Goal: Task Accomplishment & Management: Manage account settings

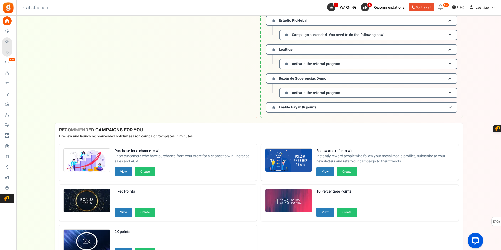
scroll to position [52, 0]
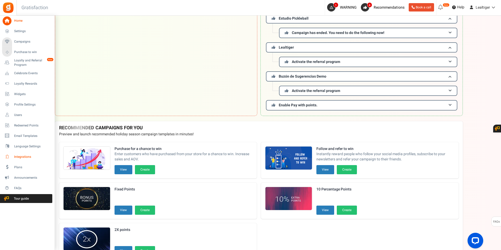
click at [13, 154] on link "Integrations" at bounding box center [27, 156] width 50 height 9
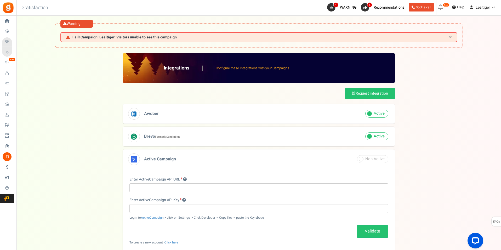
click at [384, 112] on span at bounding box center [376, 114] width 23 height 8
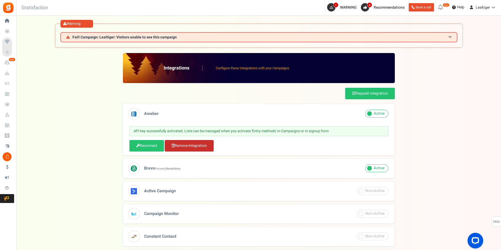
click at [207, 144] on link "Remove Integration" at bounding box center [189, 146] width 49 height 12
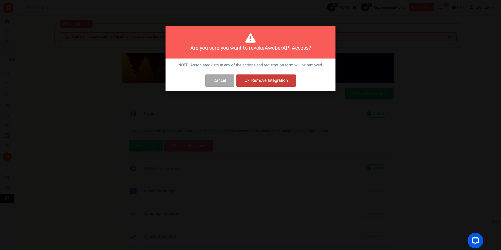
click at [277, 81] on button "Ok, Remove Integration" at bounding box center [266, 81] width 60 height 12
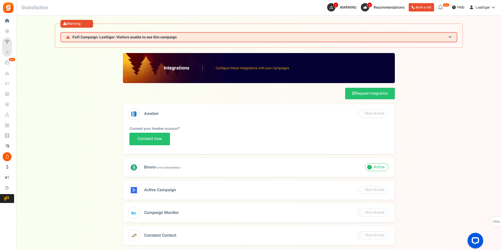
click at [239, 170] on h3 "Brevo Formerly Sendinblue" at bounding box center [259, 168] width 272 height 20
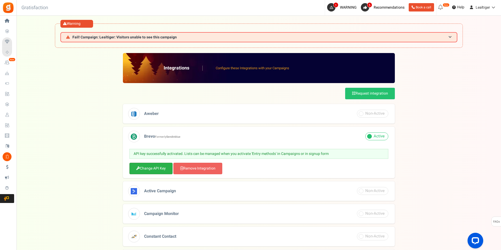
click at [154, 167] on link "Change API Key" at bounding box center [150, 169] width 43 height 12
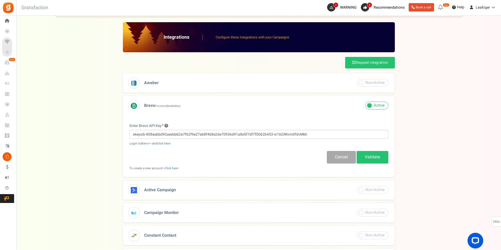
scroll to position [52, 0]
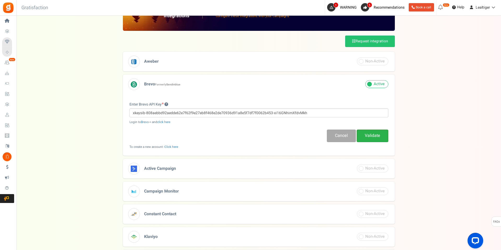
click at [379, 133] on link "Validate" at bounding box center [373, 136] width 32 height 12
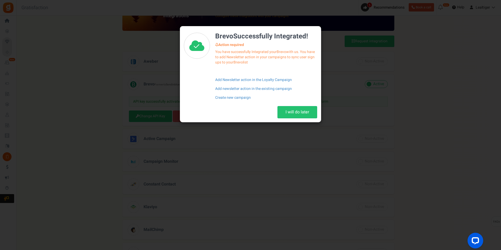
click at [292, 40] on h4 "Brevo Successfully Integrated!" at bounding box center [266, 37] width 102 height 8
click at [251, 59] on p "You have successfully Integrated your Brevo with us. You have to add Newsletter…" at bounding box center [266, 57] width 102 height 16
click at [254, 69] on div "Brevo Successfully Integrated! Action required You have successfully Integrated…" at bounding box center [266, 66] width 102 height 72
click at [264, 78] on link "Add Newsletter action in the Loyalty Campaign" at bounding box center [266, 80] width 102 height 9
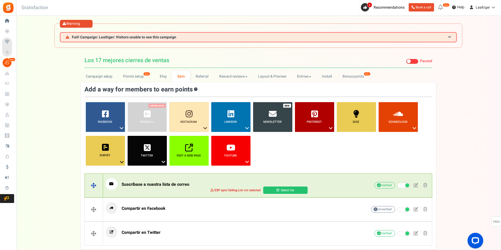
click at [299, 190] on link "Select list" at bounding box center [285, 190] width 44 height 7
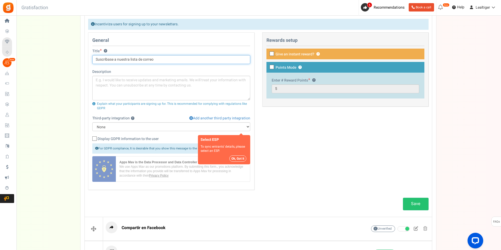
scroll to position [183, 0]
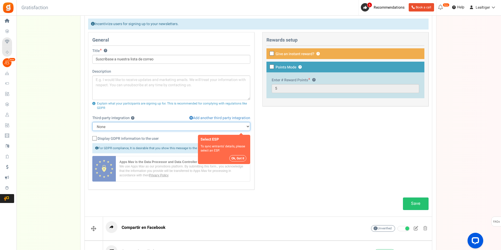
click at [247, 125] on select "None Brevo" at bounding box center [171, 126] width 158 height 9
select select "13"
click at [92, 122] on select "None Brevo" at bounding box center [171, 126] width 158 height 9
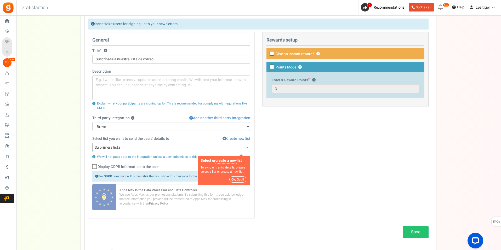
click at [182, 145] on span "Su primera lista" at bounding box center [171, 147] width 157 height 9
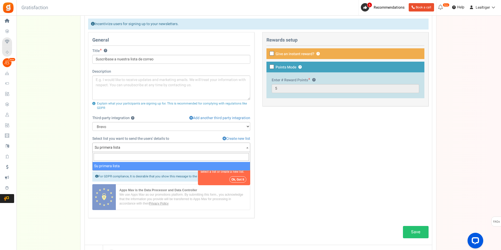
click at [182, 145] on span "Su primera lista" at bounding box center [171, 147] width 157 height 9
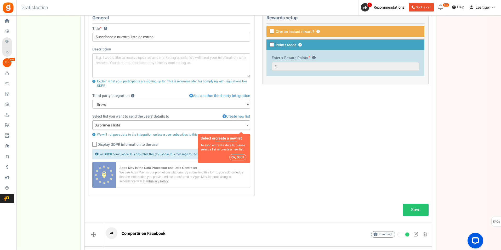
scroll to position [261, 0]
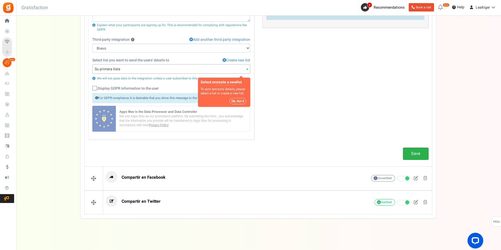
click at [421, 156] on link "Save" at bounding box center [416, 154] width 26 height 12
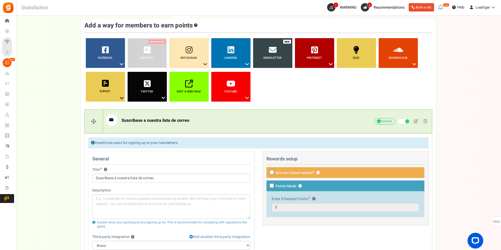
scroll to position [0, 0]
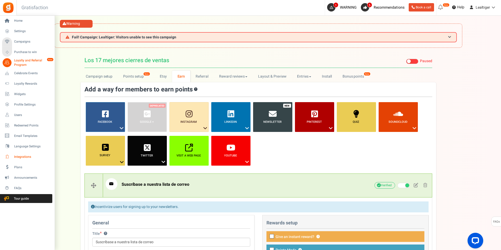
click at [24, 157] on span "Integrations" at bounding box center [32, 157] width 37 height 4
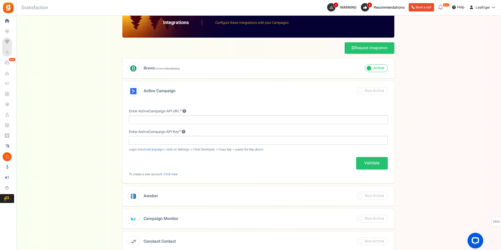
scroll to position [45, 0]
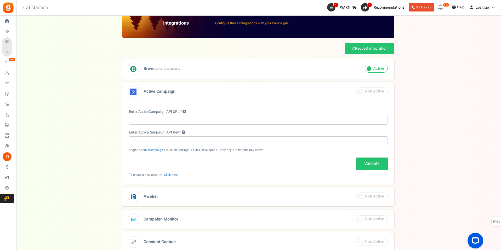
click at [276, 66] on h3 "Brevo Formerly Sendinblue" at bounding box center [258, 69] width 272 height 20
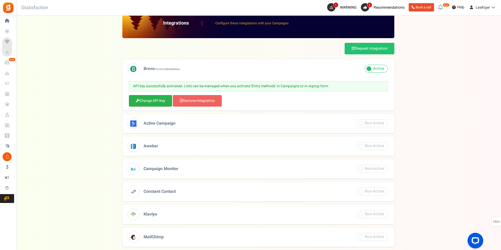
click at [158, 100] on link "Change API Key" at bounding box center [150, 101] width 43 height 12
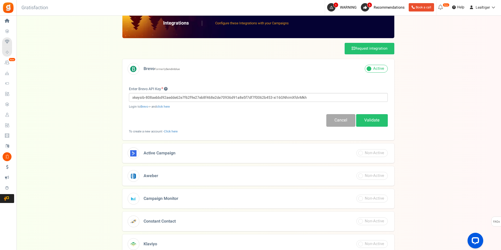
click at [194, 106] on small "Login to Brevo -> and click here" at bounding box center [258, 107] width 259 height 4
click at [226, 109] on small "Login to Brevo -> and click here" at bounding box center [258, 107] width 259 height 4
click at [378, 122] on link "Validate" at bounding box center [372, 120] width 32 height 12
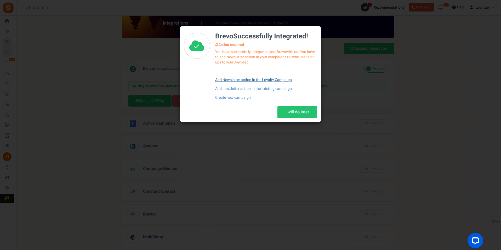
click at [237, 79] on link "Add Newsletter action in the Loyalty Campaign" at bounding box center [266, 80] width 102 height 9
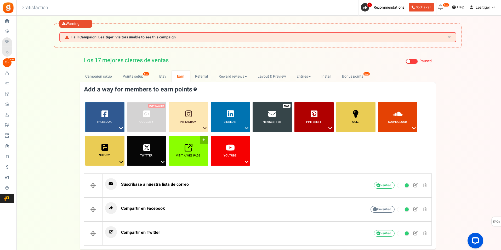
click at [202, 157] on span "Visit a web page ?" at bounding box center [188, 156] width 39 height 4
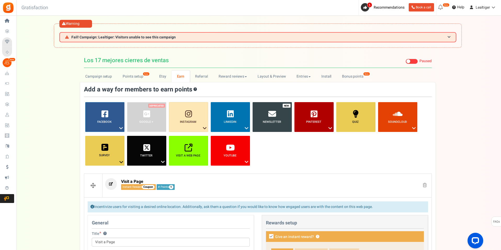
click at [276, 160] on ul "Facebook ? Visit on Facebook Share on Facebook Google + ? ? ?" at bounding box center [258, 135] width 348 height 67
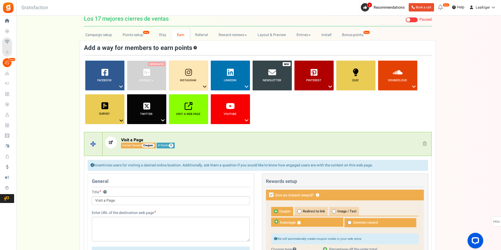
scroll to position [105, 0]
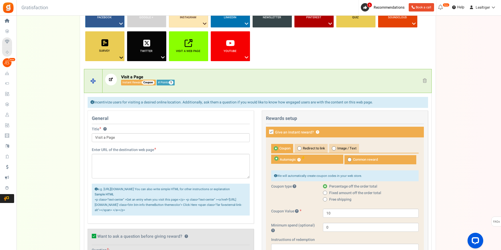
click at [426, 78] on span at bounding box center [425, 80] width 4 height 4
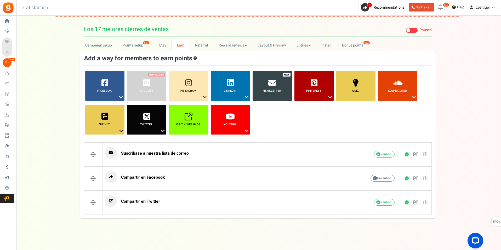
scroll to position [31, 0]
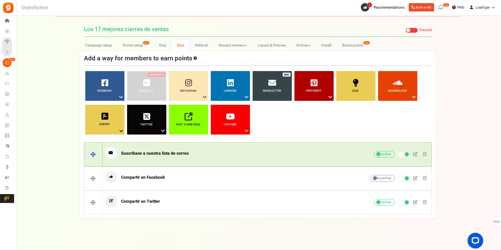
click at [231, 155] on p "Suscríbase a nuestra lista de correo" at bounding box center [227, 153] width 245 height 12
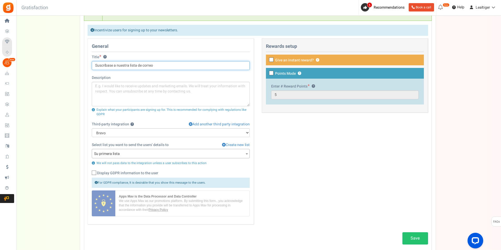
scroll to position [209, 0]
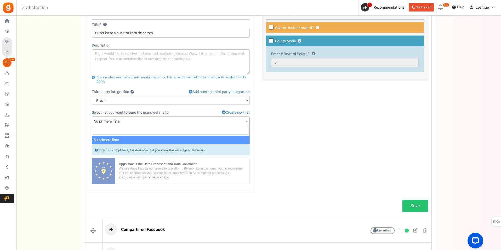
click at [210, 121] on span "Su primera lista" at bounding box center [170, 121] width 157 height 9
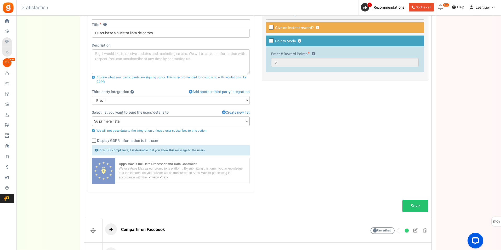
click at [210, 121] on span "Su primera lista" at bounding box center [170, 121] width 157 height 9
click at [324, 180] on div "General Title ? Suscríbase a nuestra lista de correo Description Explain what y…" at bounding box center [258, 101] width 348 height 191
click at [417, 203] on link "Save" at bounding box center [415, 206] width 26 height 12
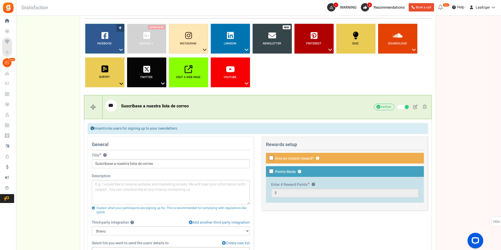
scroll to position [0, 0]
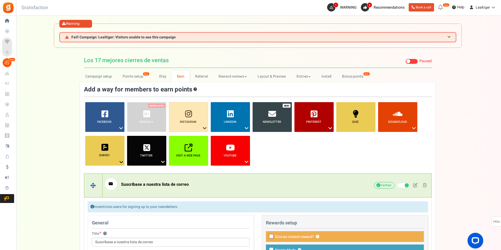
click at [164, 184] on span "Suscríbase a nuestra lista de correo" at bounding box center [155, 184] width 68 height 6
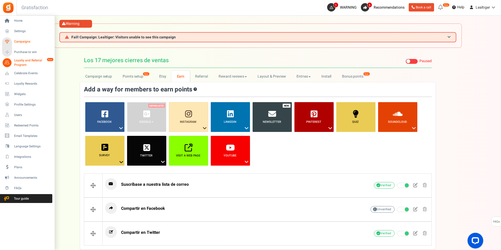
click at [15, 41] on span "Campaigns" at bounding box center [32, 41] width 37 height 4
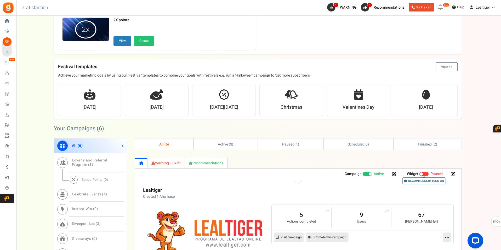
scroll to position [261, 0]
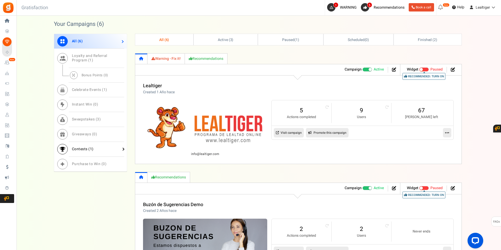
click at [79, 149] on span "Contests ( 1 )" at bounding box center [83, 148] width 22 height 5
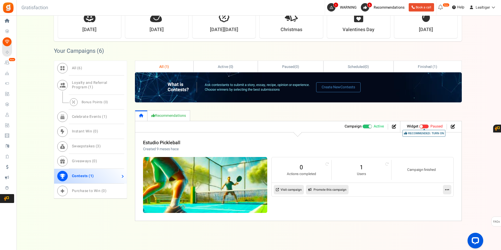
click at [444, 190] on link at bounding box center [447, 189] width 8 height 9
click at [427, 201] on link "Edit" at bounding box center [430, 203] width 39 height 10
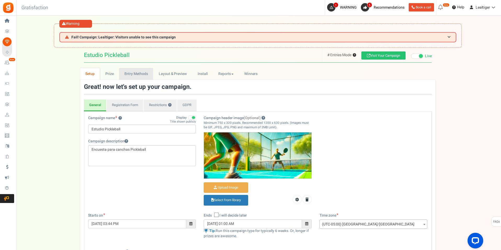
click at [135, 74] on link "Entry Methods" at bounding box center [136, 74] width 34 height 12
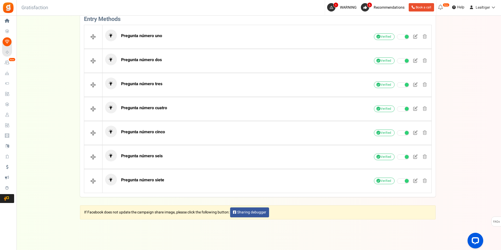
scroll to position [163, 0]
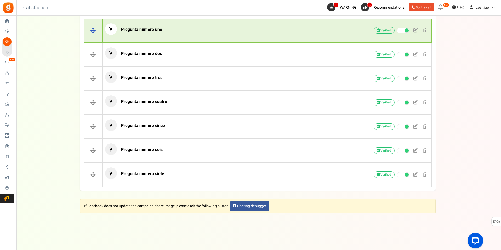
click at [170, 27] on p "Pregunta número uno" at bounding box center [227, 29] width 245 height 12
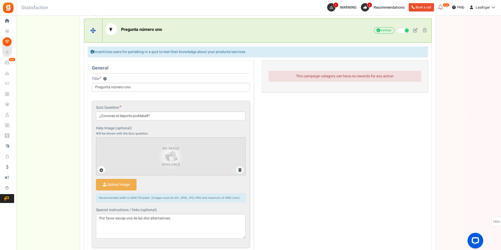
click at [170, 27] on p "Pregunta número uno" at bounding box center [227, 29] width 245 height 12
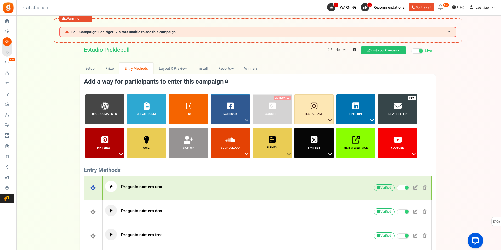
scroll to position [0, 0]
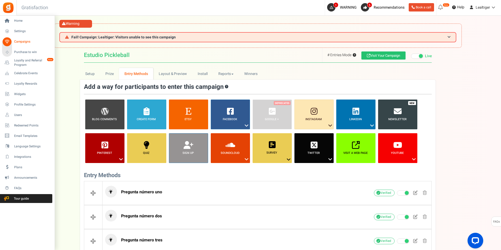
click at [23, 42] on span "Campaigns" at bounding box center [32, 41] width 37 height 4
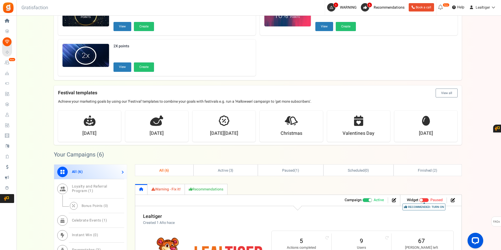
scroll to position [235, 0]
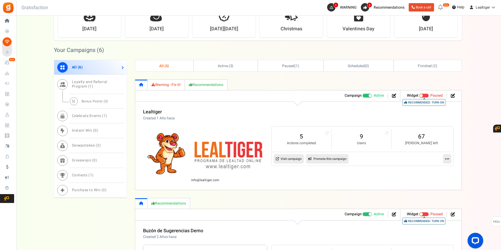
click at [449, 160] on icon at bounding box center [447, 159] width 4 height 5
click at [427, 173] on link "Edit" at bounding box center [430, 172] width 39 height 10
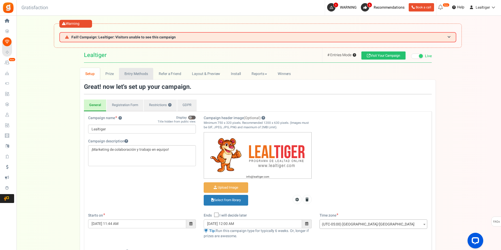
click at [141, 74] on link "Entry Methods" at bounding box center [136, 74] width 34 height 12
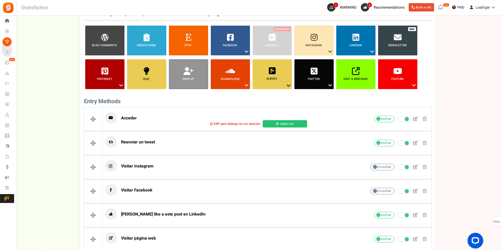
scroll to position [78, 0]
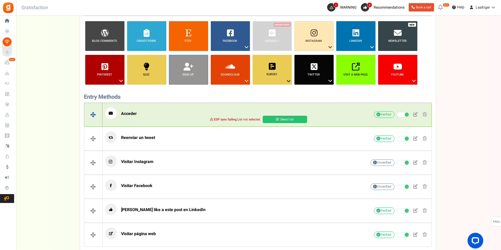
click at [149, 113] on p "Acceder" at bounding box center [227, 113] width 245 height 12
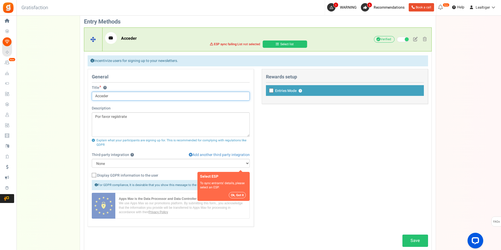
scroll to position [157, 0]
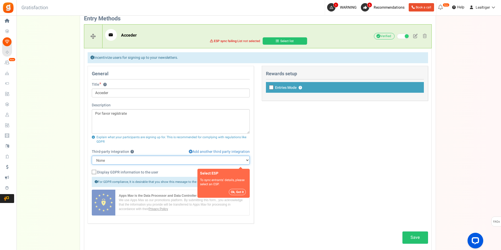
click at [203, 160] on select "None Brevo" at bounding box center [171, 160] width 158 height 9
select select "13"
click at [92, 156] on select "None Brevo" at bounding box center [171, 160] width 158 height 9
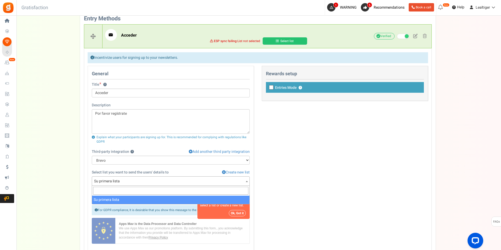
click at [195, 180] on span "Su primera lista" at bounding box center [170, 181] width 157 height 9
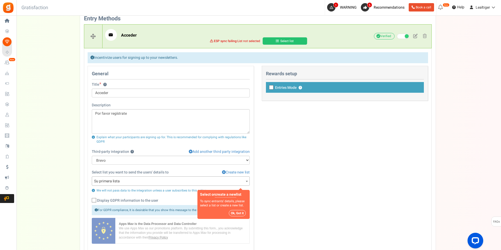
click at [235, 213] on button "Ok, Got it" at bounding box center [237, 213] width 17 height 6
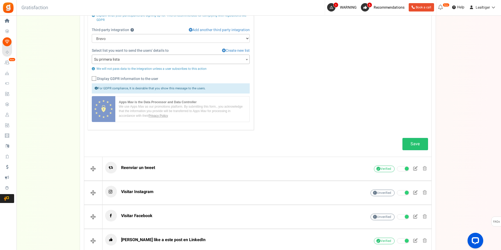
scroll to position [288, 0]
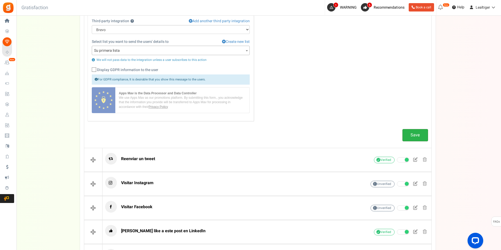
click at [420, 136] on link "Save" at bounding box center [415, 135] width 26 height 12
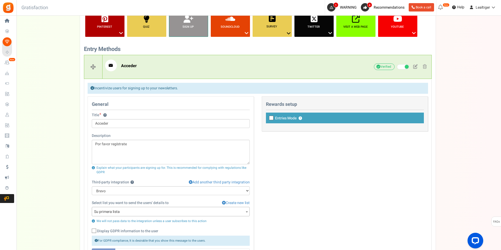
scroll to position [52, 0]
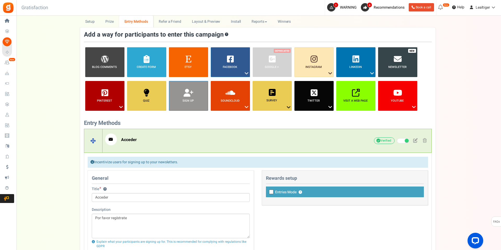
click at [163, 139] on p "Acceder" at bounding box center [227, 140] width 245 height 12
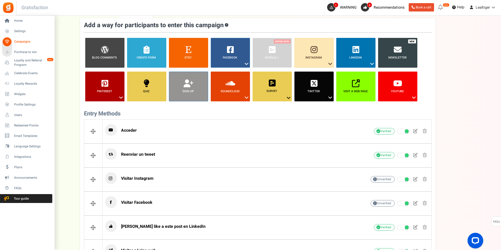
scroll to position [8, 0]
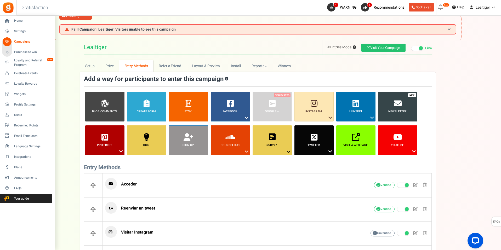
click at [19, 41] on span "Campaigns" at bounding box center [32, 41] width 37 height 4
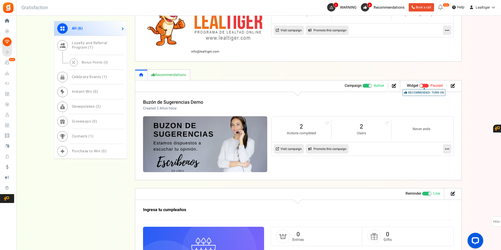
scroll to position [366, 0]
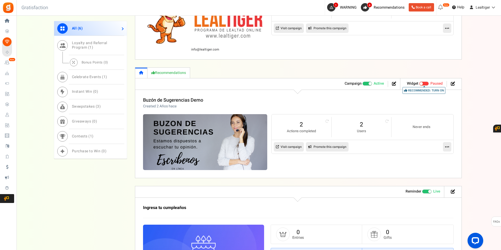
click at [447, 143] on link at bounding box center [447, 146] width 8 height 9
click at [427, 160] on link "Edit" at bounding box center [430, 160] width 39 height 10
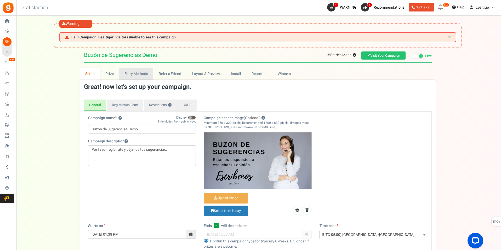
click at [139, 73] on link "Entry Methods" at bounding box center [136, 74] width 34 height 12
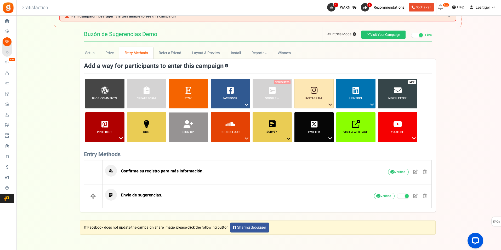
scroll to position [42, 0]
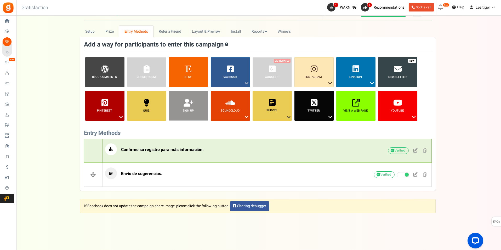
click at [191, 149] on span "Confirme su registro para más información." at bounding box center [162, 149] width 83 height 5
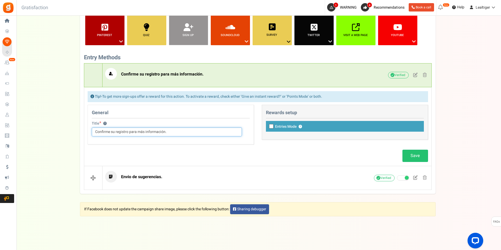
scroll to position [121, 0]
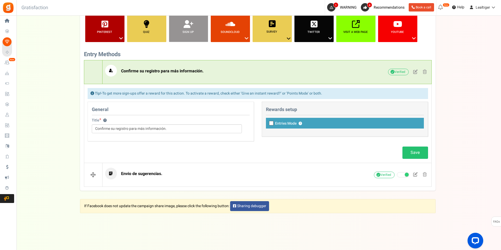
click at [222, 69] on p "Confirme su registro para más información." at bounding box center [227, 71] width 245 height 12
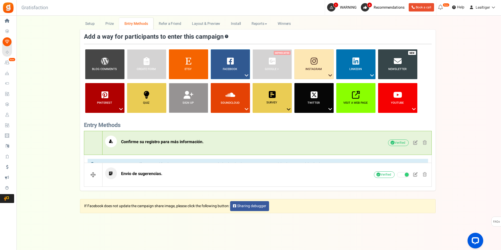
scroll to position [42, 0]
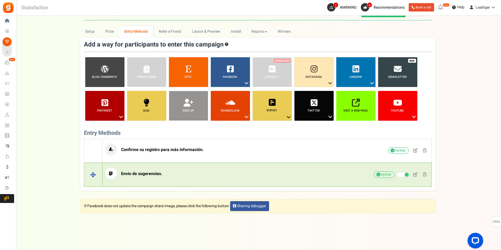
click at [223, 169] on p "Envio de sugerencias." at bounding box center [227, 174] width 245 height 12
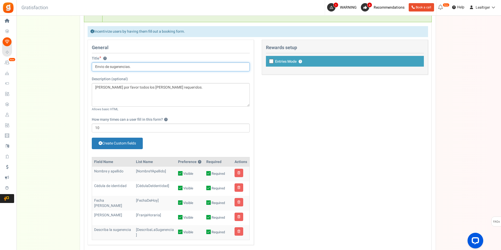
scroll to position [121, 0]
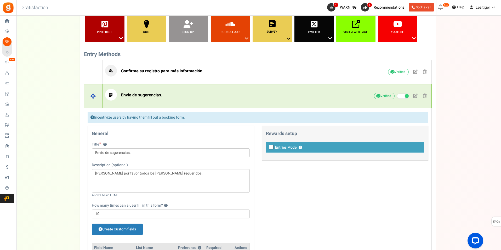
click at [208, 96] on p "Envio de sugerencias." at bounding box center [227, 95] width 245 height 12
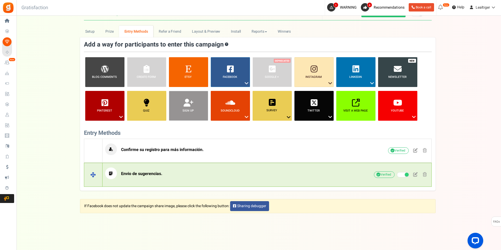
scroll to position [42, 0]
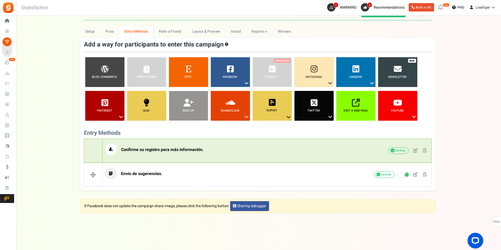
click at [268, 149] on p "Confirme su registro para más información." at bounding box center [227, 150] width 245 height 12
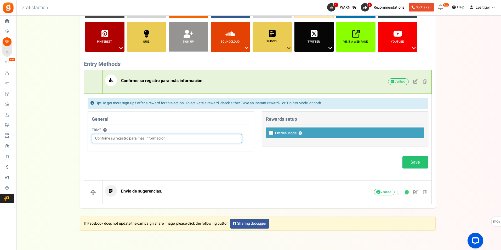
scroll to position [115, 0]
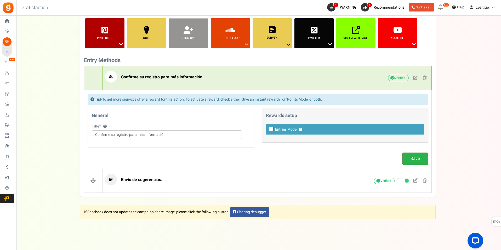
click at [415, 154] on link "Save" at bounding box center [415, 159] width 26 height 12
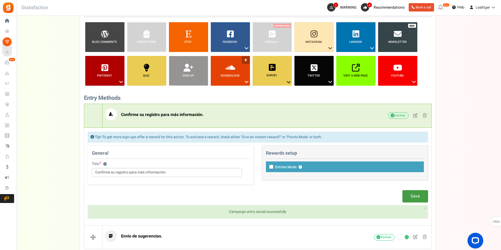
scroll to position [37, 0]
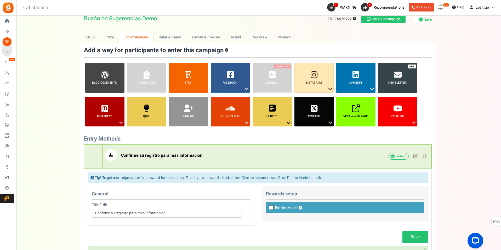
click at [174, 153] on span "Confirme su registro para más información." at bounding box center [162, 155] width 83 height 5
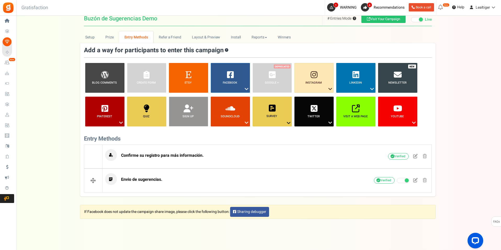
click at [195, 108] on li "Sign up ?" at bounding box center [189, 112] width 42 height 30
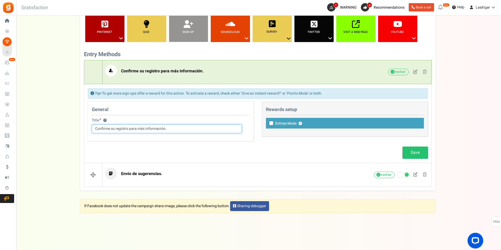
scroll to position [69, 0]
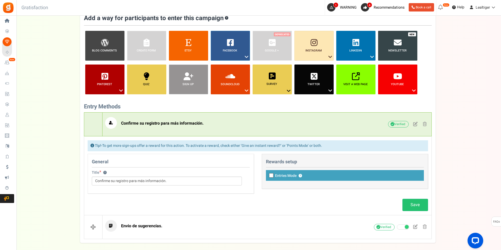
click at [198, 124] on span "Confirme su registro para más información." at bounding box center [162, 123] width 83 height 5
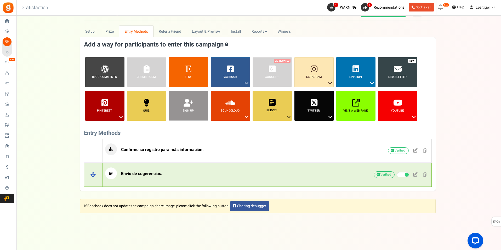
click at [180, 170] on p "Envio de sugerencias." at bounding box center [227, 174] width 245 height 12
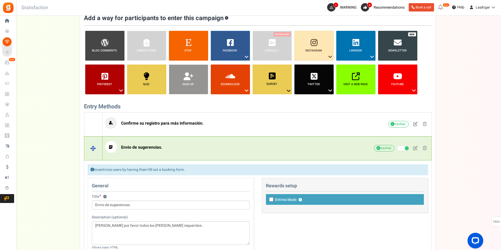
click at [183, 152] on p "Envio de sugerencias." at bounding box center [227, 147] width 245 height 12
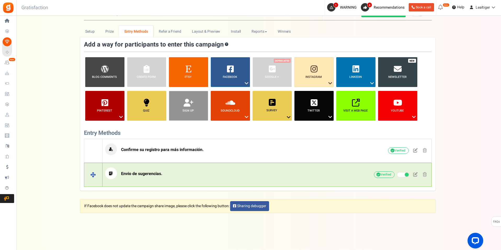
scroll to position [0, 0]
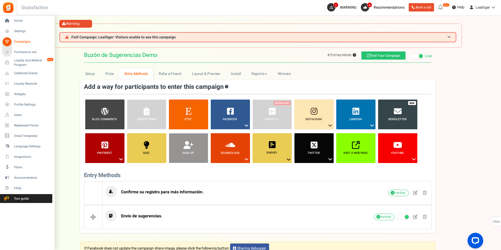
click at [25, 42] on span "Campaigns" at bounding box center [32, 41] width 37 height 4
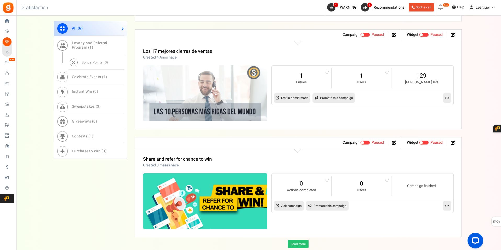
scroll to position [581, 0]
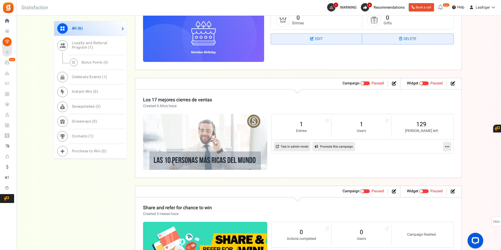
click at [443, 145] on link at bounding box center [447, 146] width 8 height 9
click at [446, 147] on icon at bounding box center [447, 146] width 4 height 5
click at [429, 156] on link "Edit" at bounding box center [430, 160] width 39 height 10
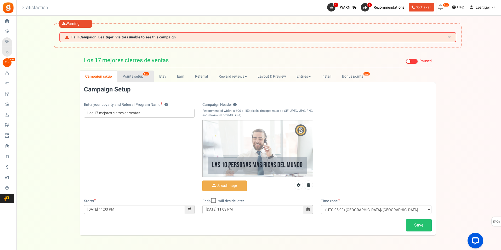
click at [130, 75] on link "Points setup New" at bounding box center [135, 77] width 36 height 12
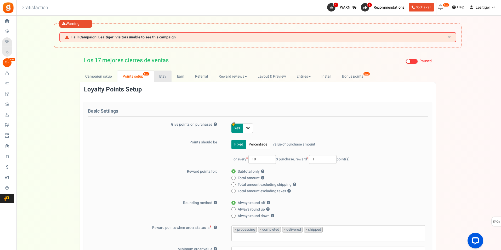
click at [161, 75] on link "Etsy" at bounding box center [163, 77] width 18 height 12
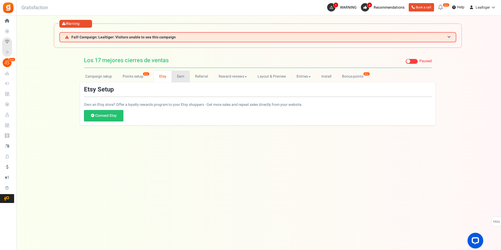
click at [183, 75] on link "Earn" at bounding box center [181, 77] width 18 height 12
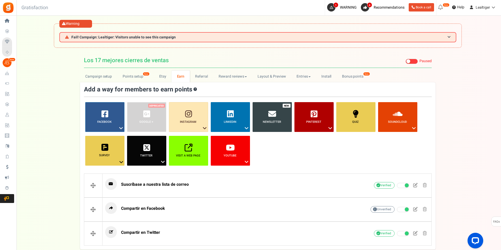
select select "2"
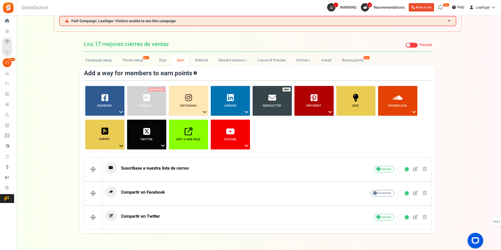
scroll to position [31, 0]
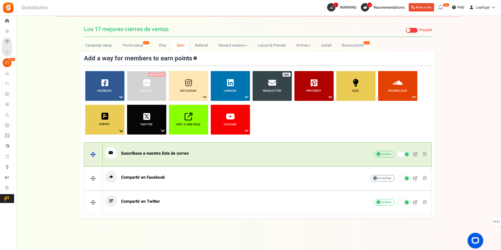
click at [210, 155] on p "Suscríbase a nuestra lista de correo" at bounding box center [227, 153] width 245 height 12
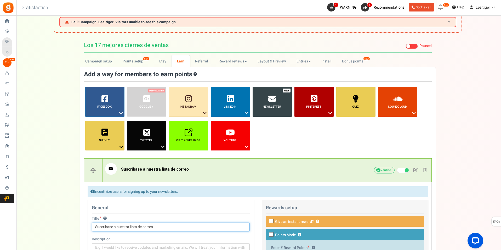
scroll to position [0, 0]
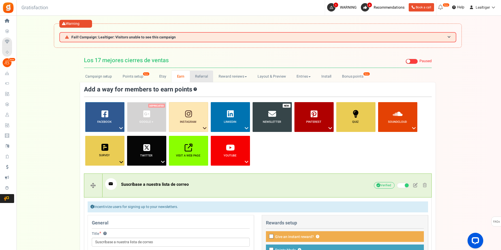
click at [197, 75] on link "Referral" at bounding box center [202, 77] width 24 height 12
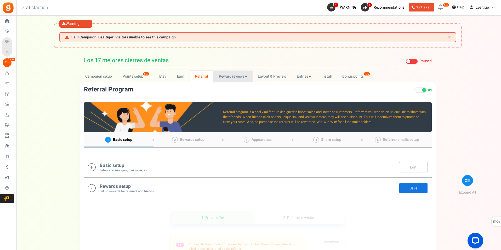
click at [225, 76] on link "Reward reviews" at bounding box center [232, 77] width 39 height 12
click at [277, 75] on link "Layout & Preview" at bounding box center [272, 77] width 39 height 12
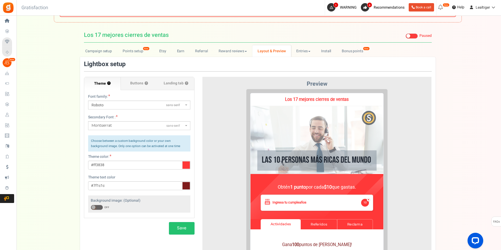
scroll to position [26, 0]
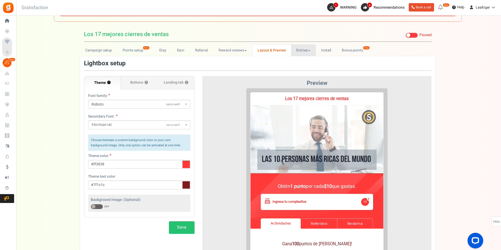
click at [300, 49] on link "Entries" at bounding box center [303, 50] width 25 height 12
click at [303, 61] on link "Entries" at bounding box center [312, 62] width 42 height 8
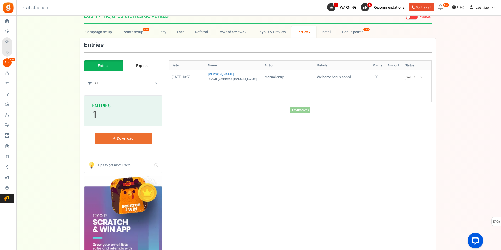
scroll to position [0, 0]
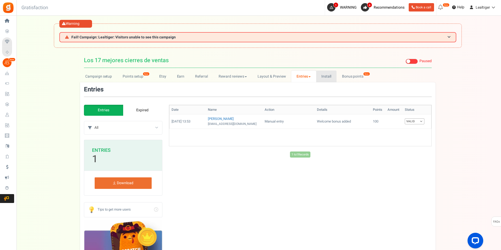
click at [325, 75] on link "Install" at bounding box center [326, 77] width 21 height 12
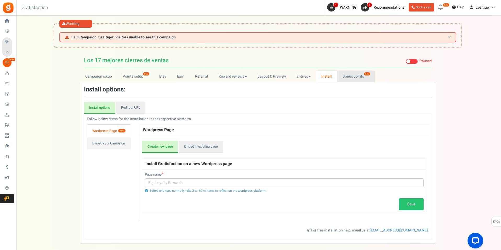
click at [347, 76] on link "Bonus points New" at bounding box center [355, 77] width 37 height 12
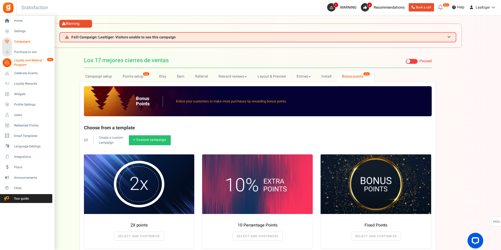
click at [21, 39] on link "Campaigns" at bounding box center [27, 41] width 50 height 9
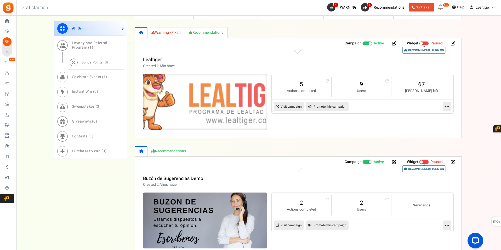
scroll to position [314, 0]
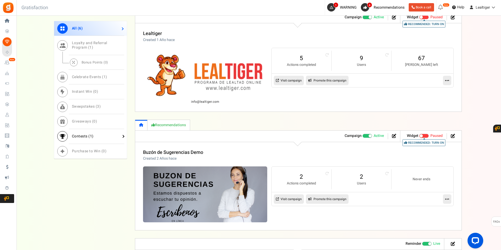
click at [83, 134] on span "Contests ( 1 )" at bounding box center [83, 136] width 22 height 5
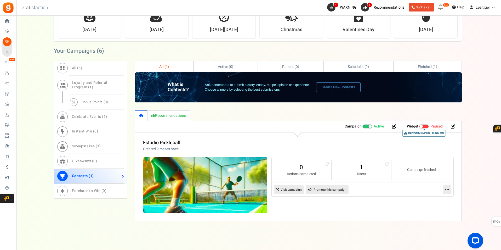
scroll to position [235, 0]
click at [88, 143] on link "Sweepstakes ( 3 )" at bounding box center [90, 146] width 73 height 15
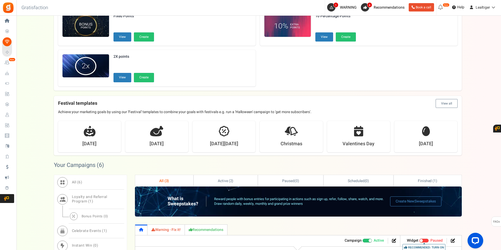
scroll to position [121, 0]
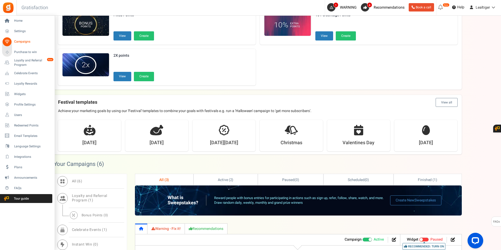
click at [20, 42] on span "Campaigns" at bounding box center [32, 41] width 37 height 4
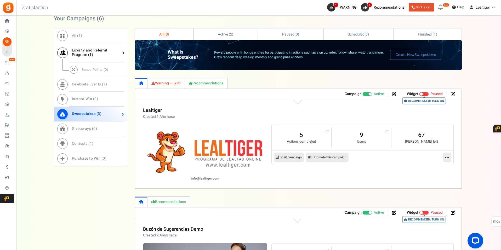
scroll to position [278, 0]
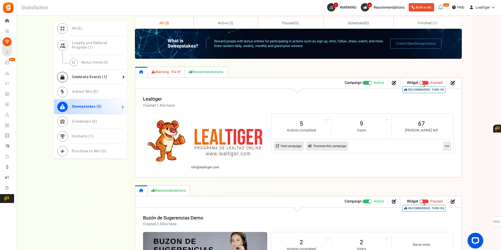
click at [98, 73] on link "Celebrate Events ( 1 )" at bounding box center [90, 77] width 73 height 15
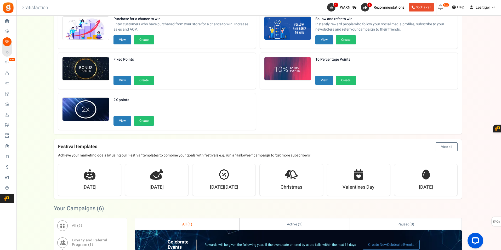
scroll to position [39, 0]
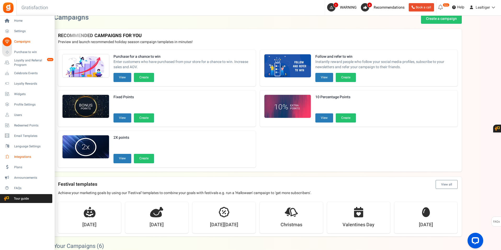
click at [22, 157] on span "Integrations" at bounding box center [32, 157] width 37 height 4
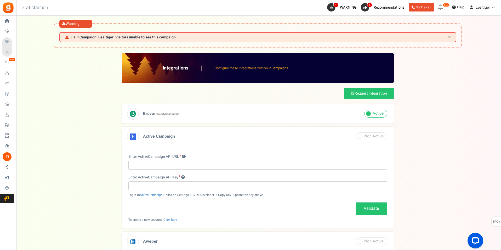
click at [247, 115] on h3 "Brevo Formerly Sendinblue" at bounding box center [258, 114] width 272 height 20
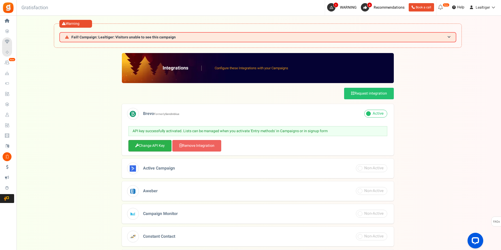
click at [141, 143] on link "Change API Key" at bounding box center [149, 146] width 43 height 12
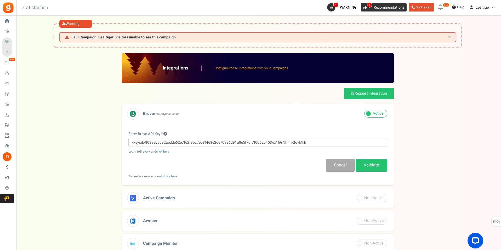
click at [376, 10] on span "Recommendations" at bounding box center [389, 7] width 31 height 5
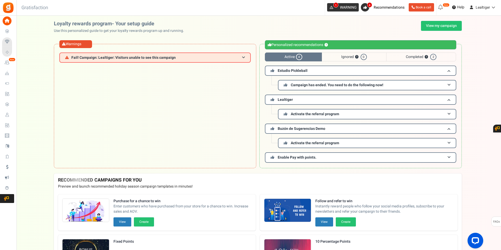
click at [330, 8] on icon at bounding box center [331, 7] width 3 height 3
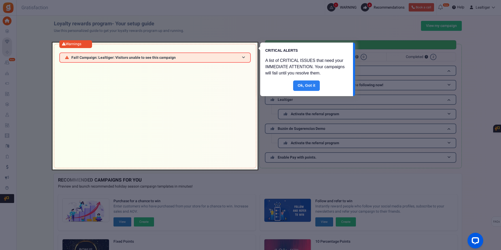
click at [308, 84] on link "Done" at bounding box center [306, 86] width 27 height 10
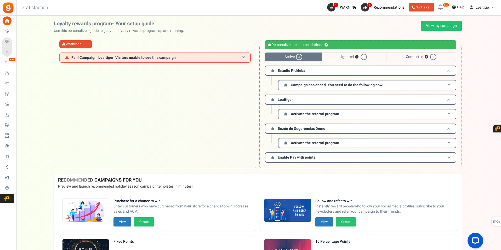
click at [450, 67] on h3 "Estudio Pickleball" at bounding box center [360, 71] width 191 height 10
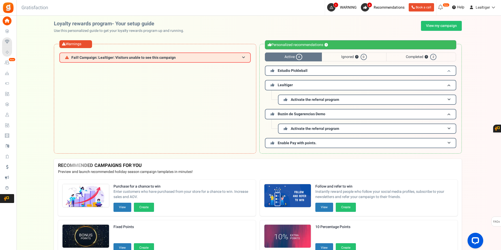
click at [450, 67] on h3 "Estudio Pickleball" at bounding box center [360, 71] width 191 height 10
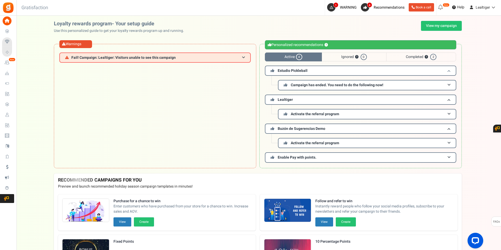
click at [450, 67] on h3 "Estudio Pickleball" at bounding box center [360, 71] width 191 height 10
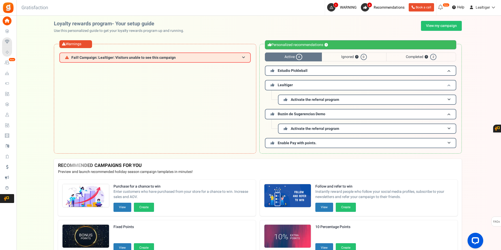
click at [451, 81] on h3 "Lealtiger" at bounding box center [360, 85] width 191 height 10
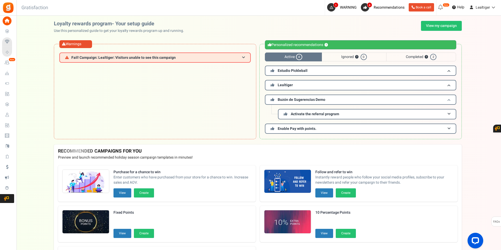
click at [447, 98] on span at bounding box center [448, 100] width 3 height 4
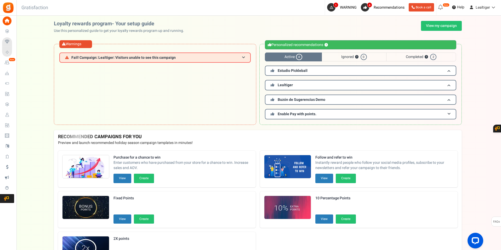
click at [422, 7] on link "Book a call" at bounding box center [421, 7] width 25 height 8
click at [441, 5] on icon at bounding box center [440, 7] width 8 height 8
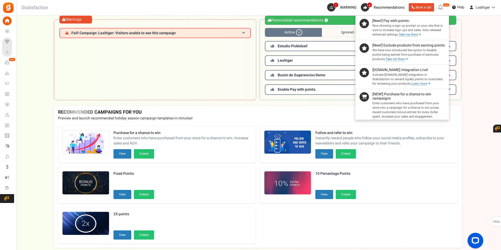
scroll to position [49, 0]
